Goal: Find specific page/section: Find specific page/section

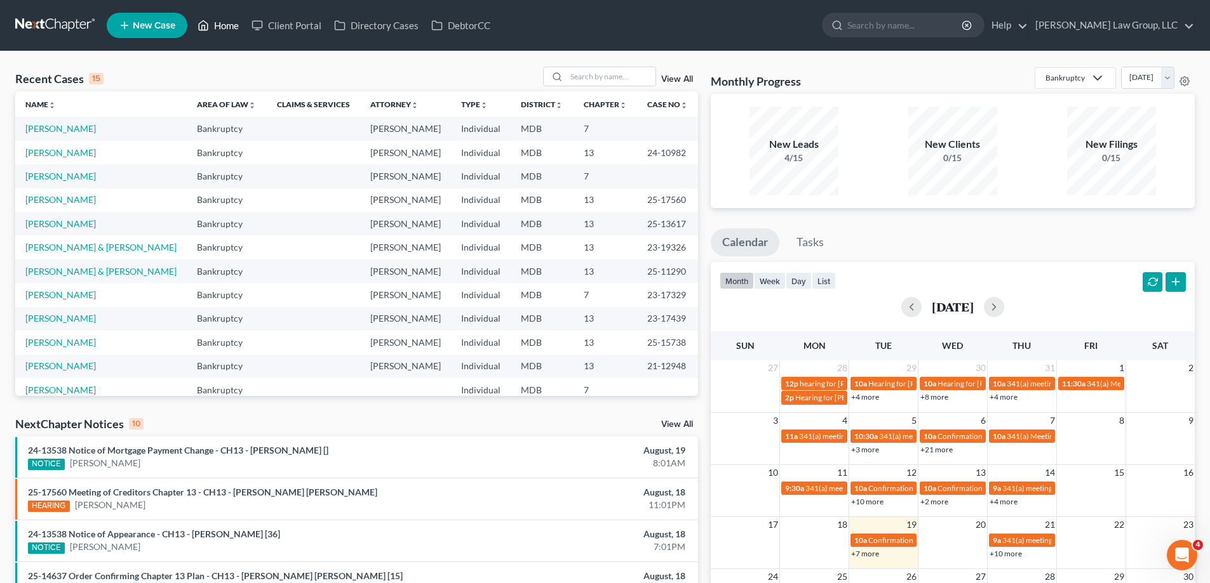
click at [238, 26] on link "Home" at bounding box center [218, 25] width 54 height 23
click at [599, 77] on input "search" at bounding box center [610, 76] width 89 height 18
click at [42, 392] on link "[PERSON_NAME]" at bounding box center [60, 390] width 70 height 11
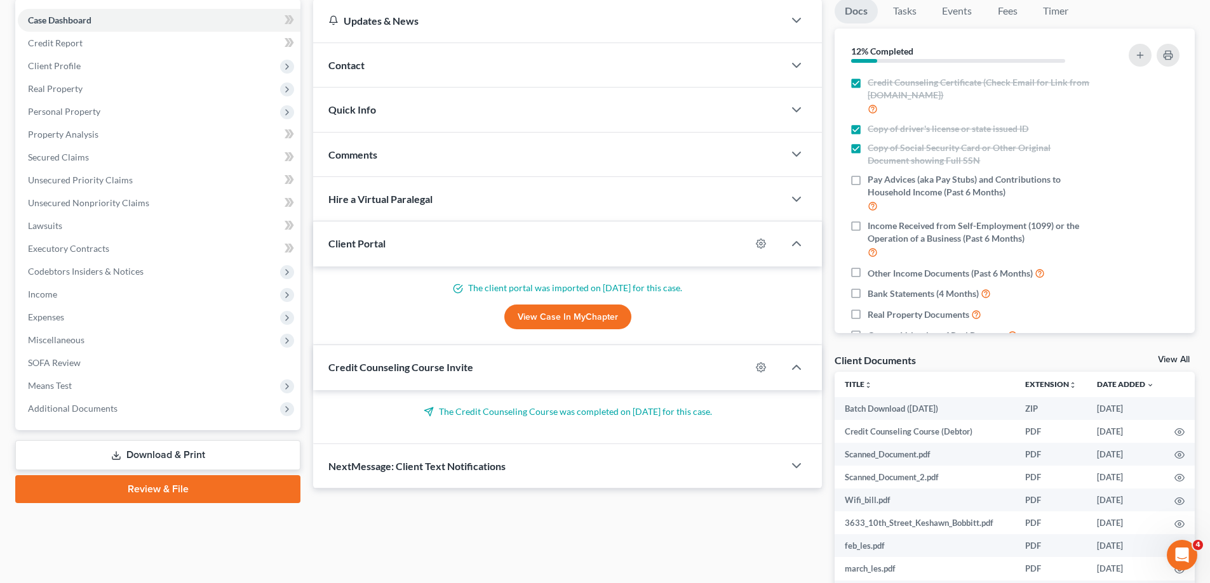
scroll to position [127, 0]
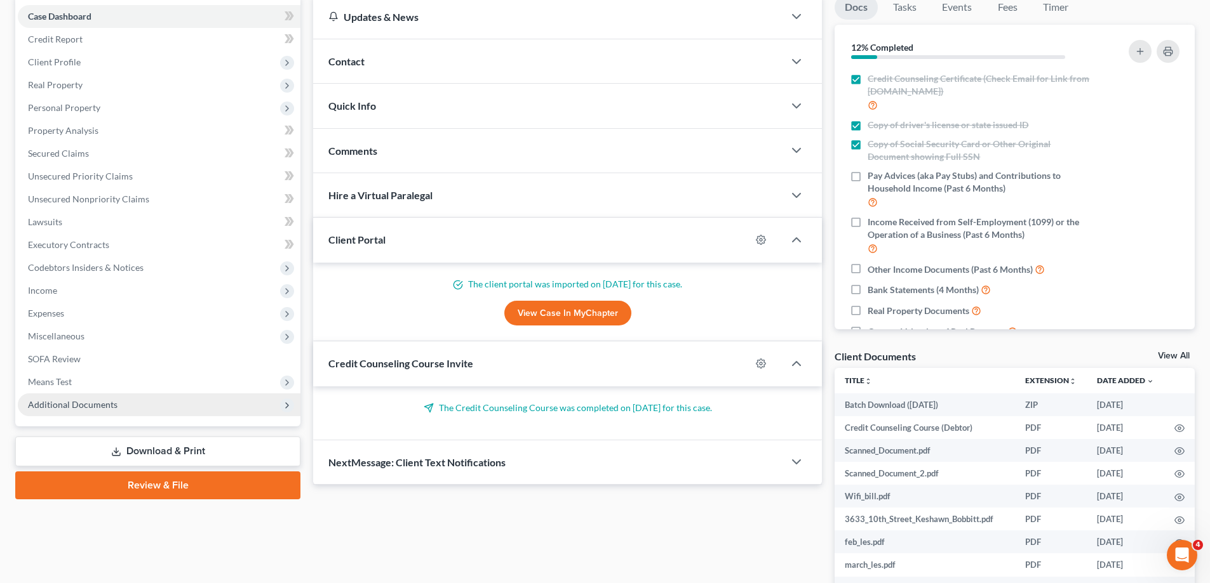
click at [58, 399] on span "Additional Documents" at bounding box center [73, 404] width 90 height 11
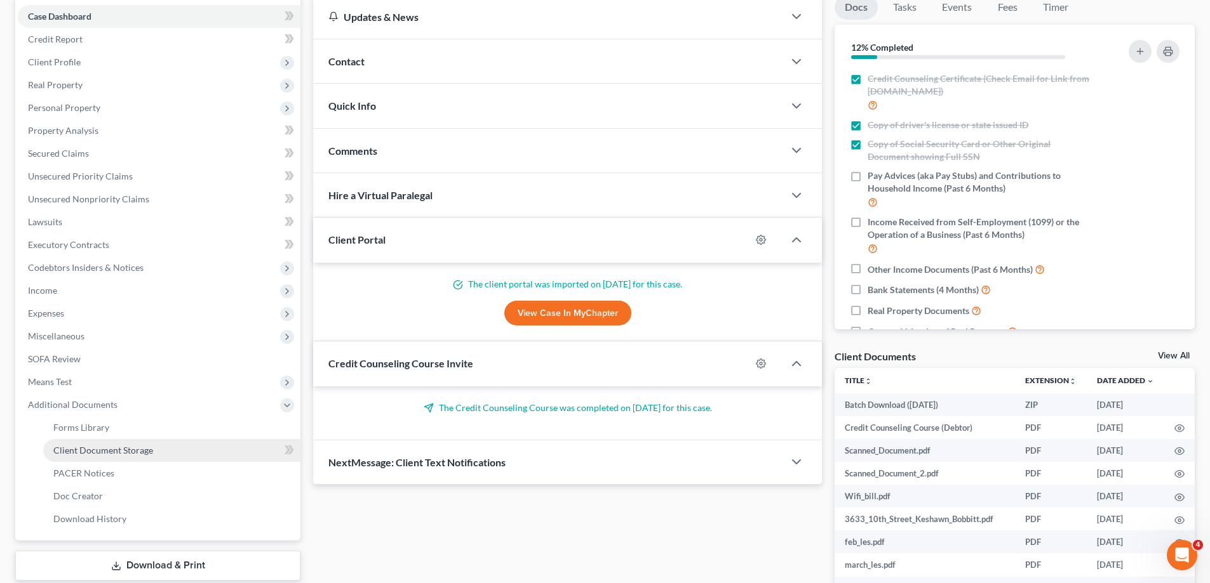
click at [113, 454] on span "Client Document Storage" at bounding box center [103, 450] width 100 height 11
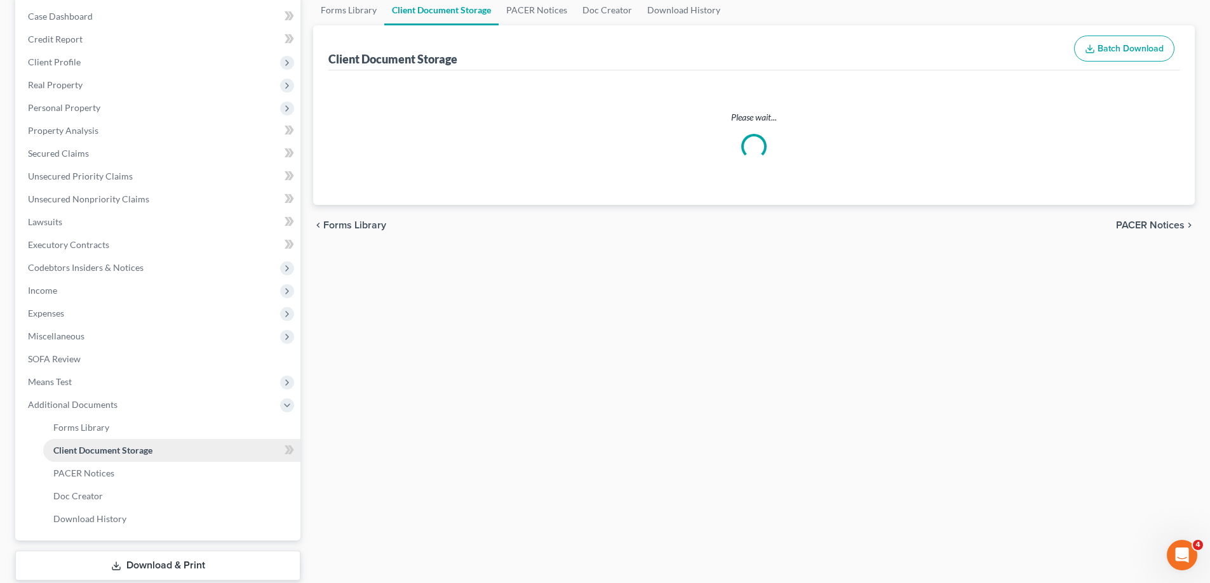
select select "14"
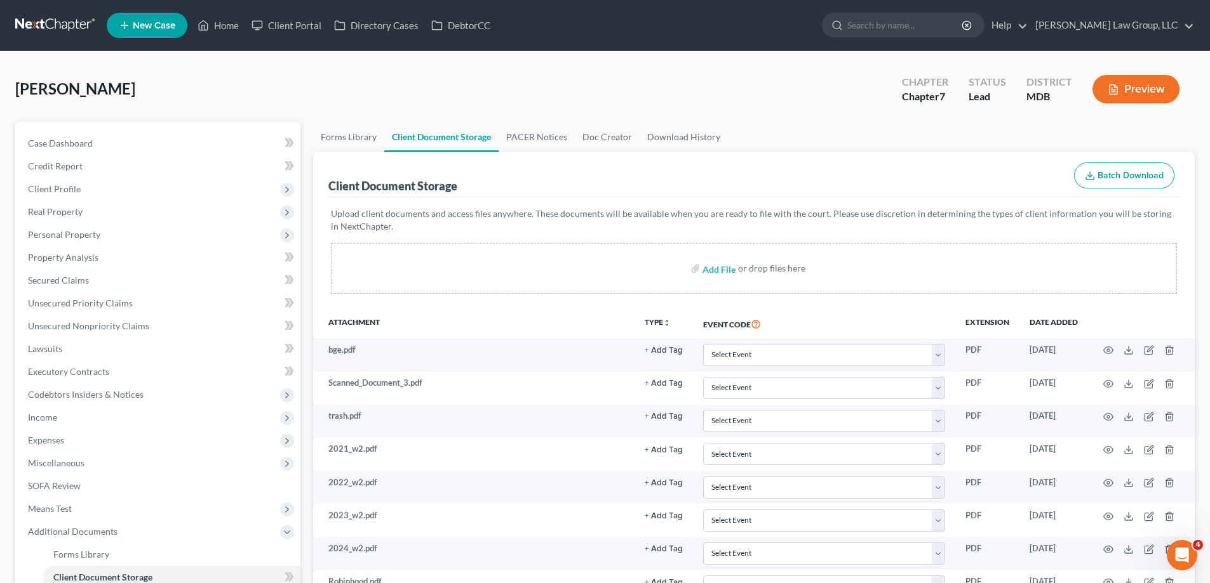
select select "14"
click at [225, 27] on link "Home" at bounding box center [218, 25] width 54 height 23
